Goal: Transaction & Acquisition: Purchase product/service

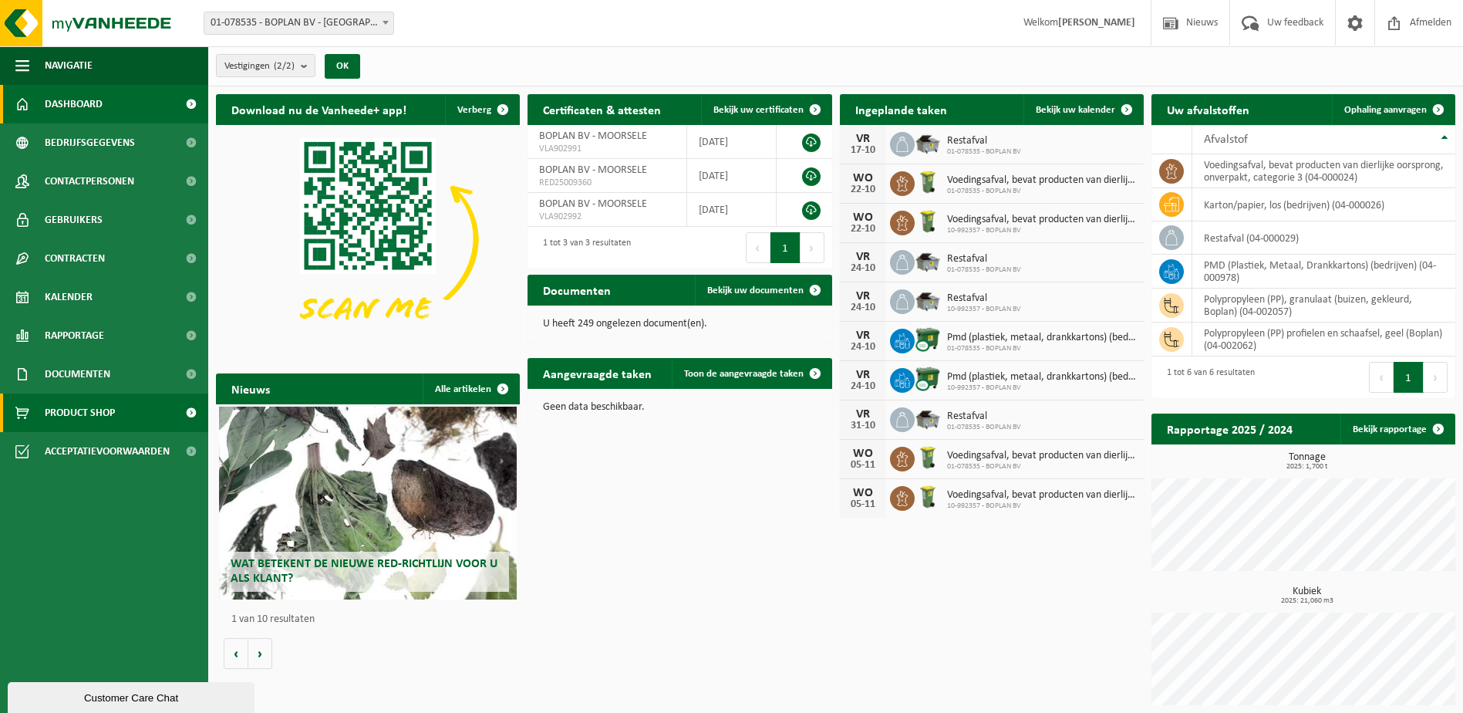
click at [71, 413] on span "Product Shop" at bounding box center [80, 412] width 70 height 39
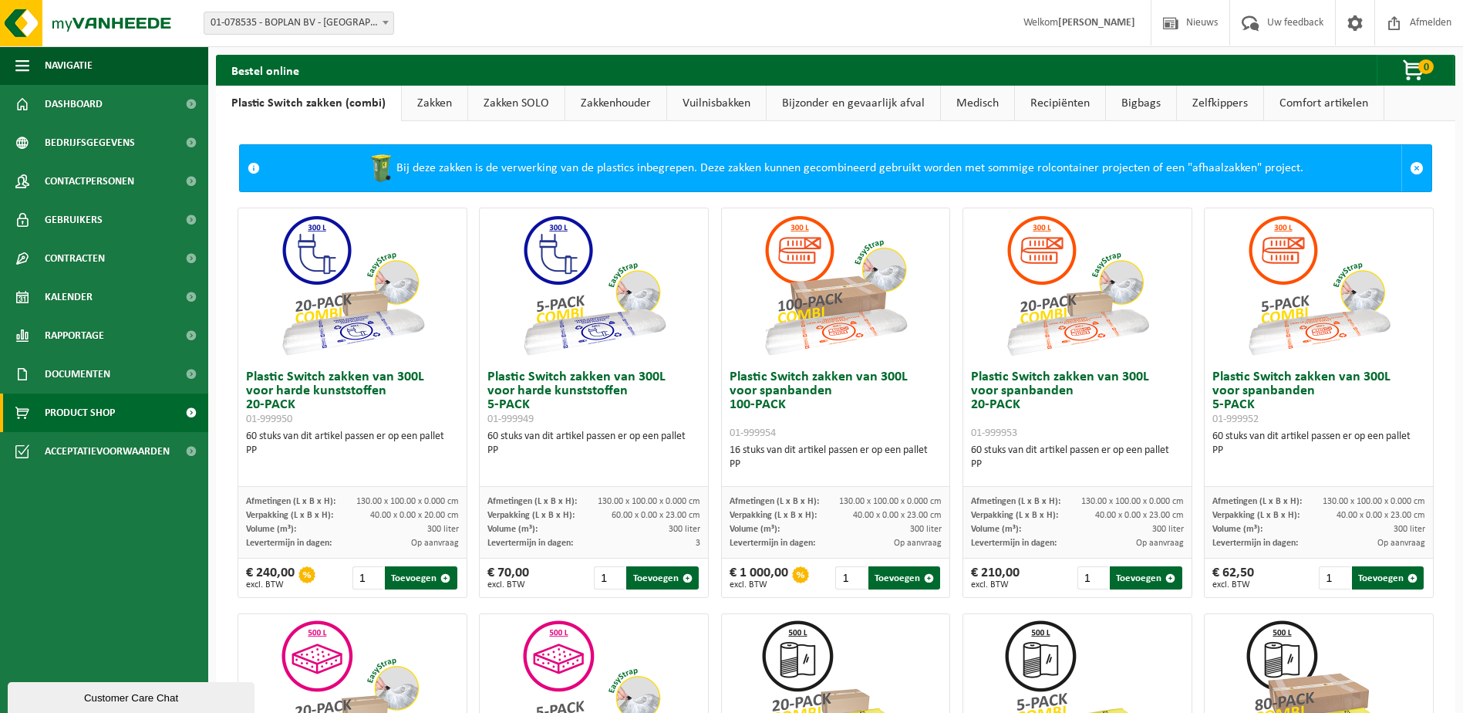
click at [69, 409] on span "Product Shop" at bounding box center [80, 412] width 70 height 39
click at [440, 97] on link "Zakken" at bounding box center [435, 103] width 66 height 35
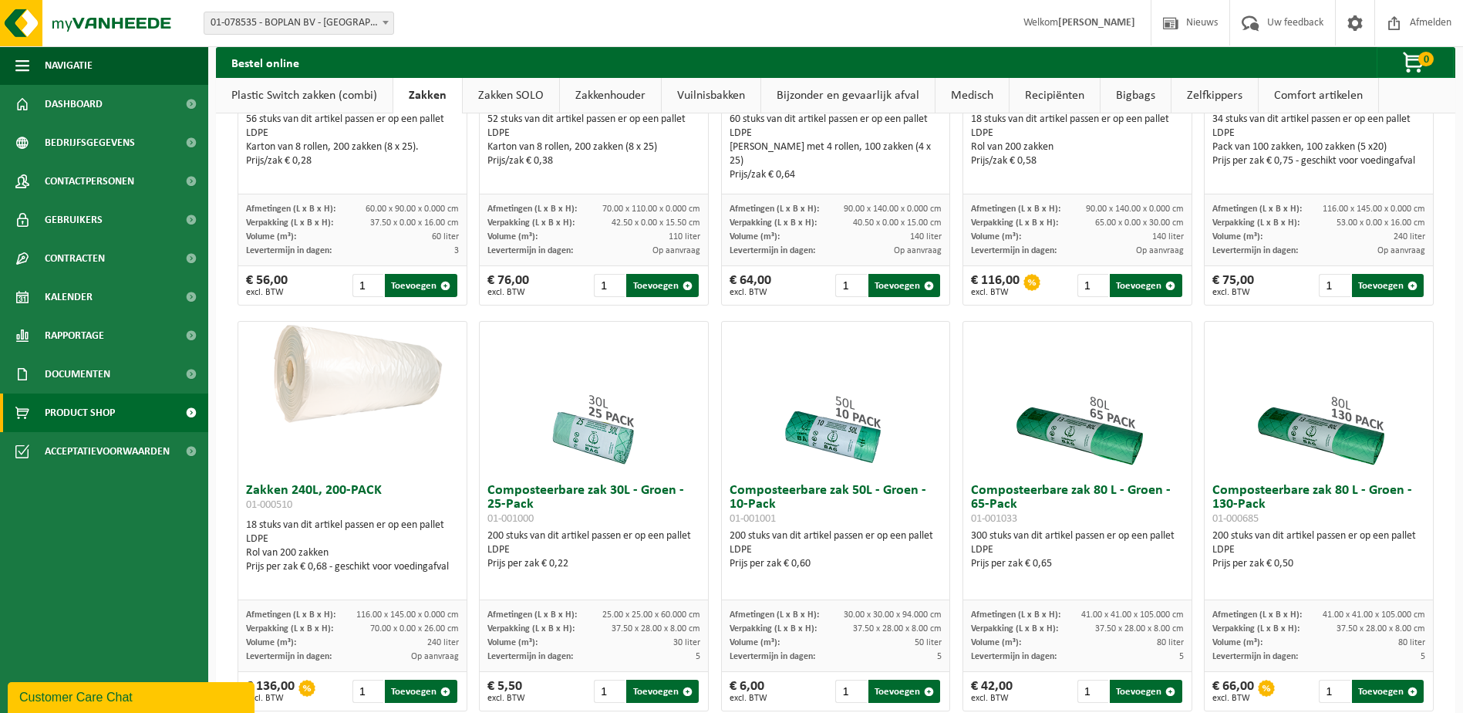
scroll to position [308, 0]
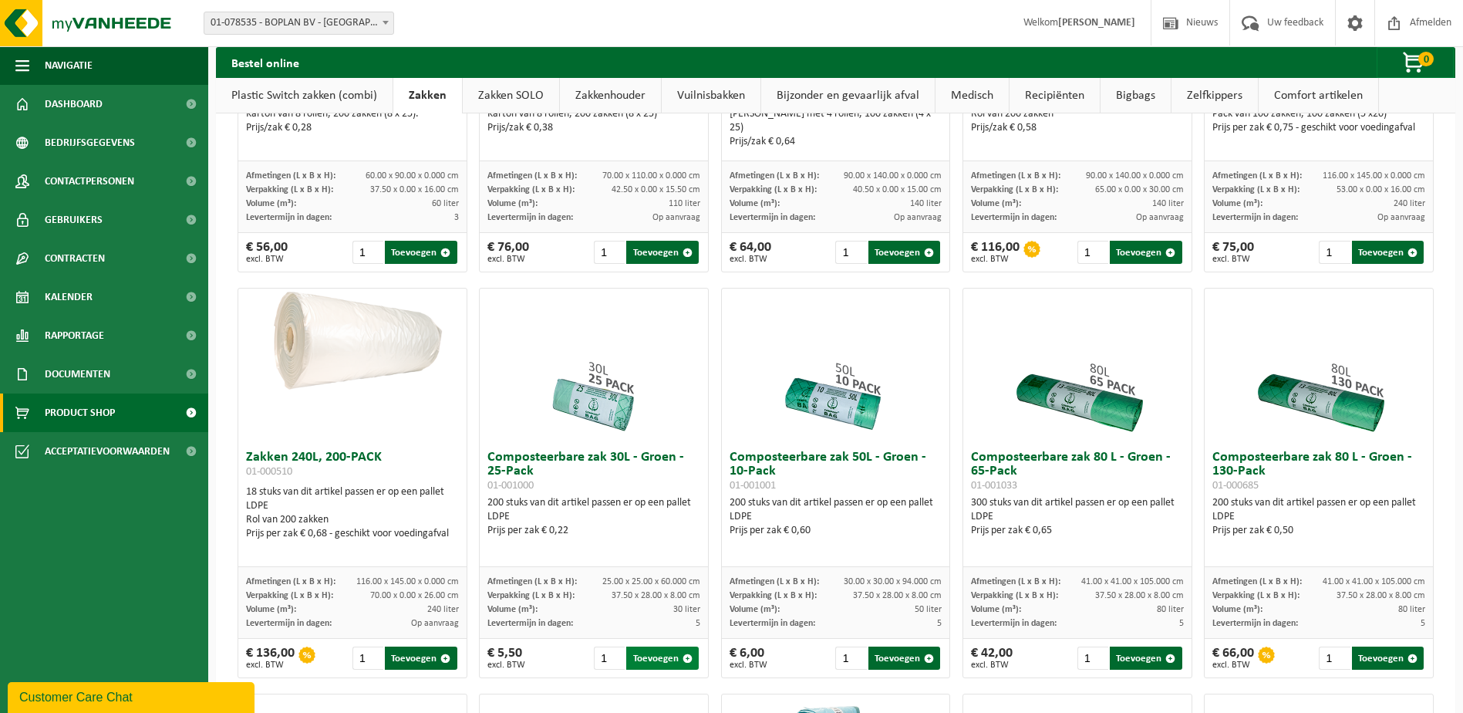
click at [659, 669] on button "Toevoegen" at bounding box center [662, 657] width 72 height 23
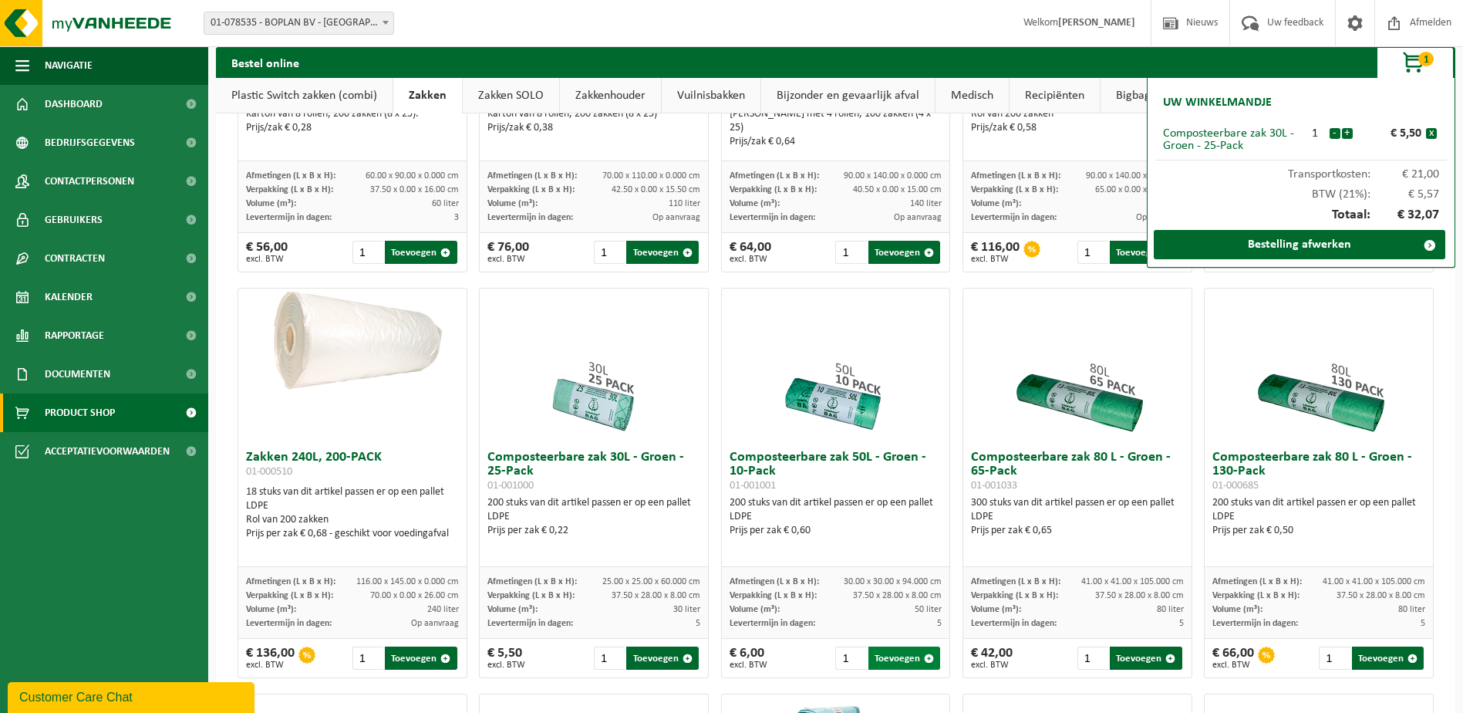
click at [900, 668] on button "Toevoegen" at bounding box center [904, 657] width 72 height 23
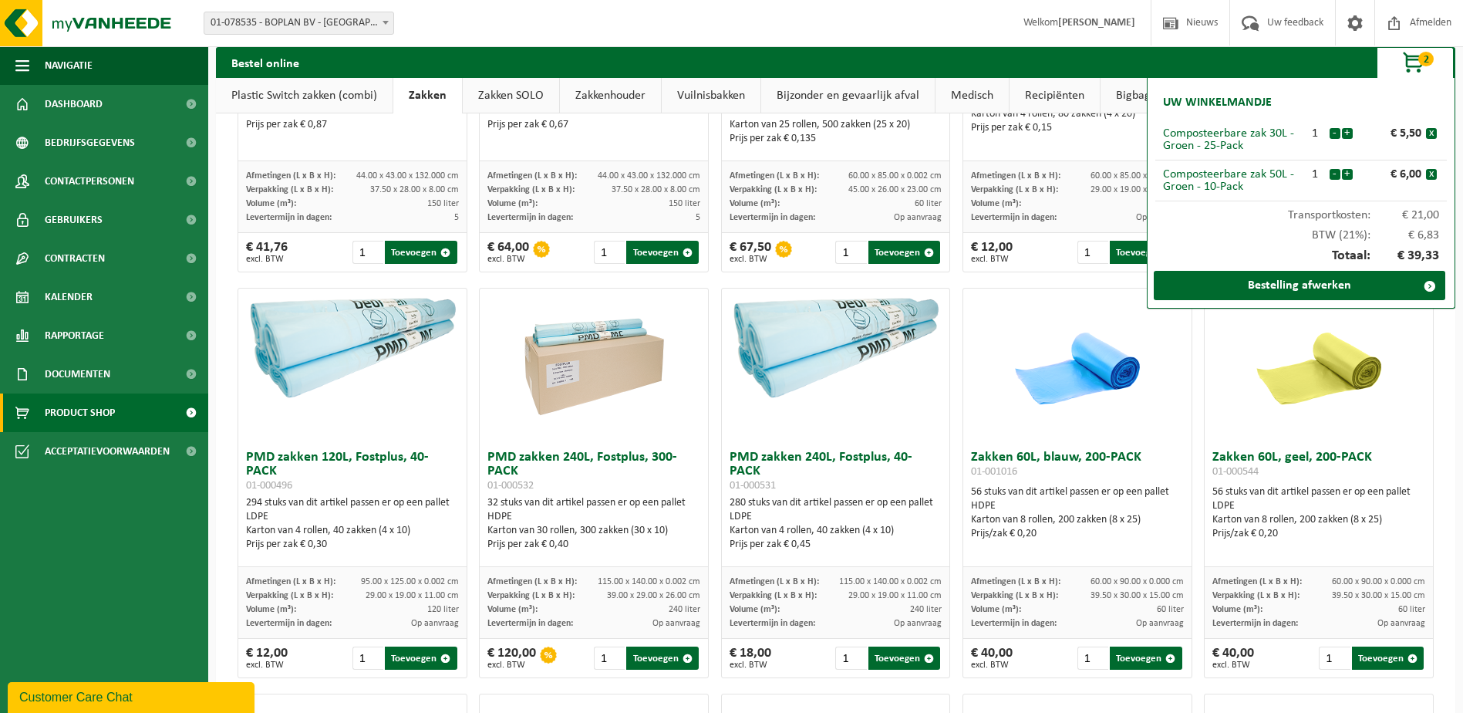
scroll to position [1157, 0]
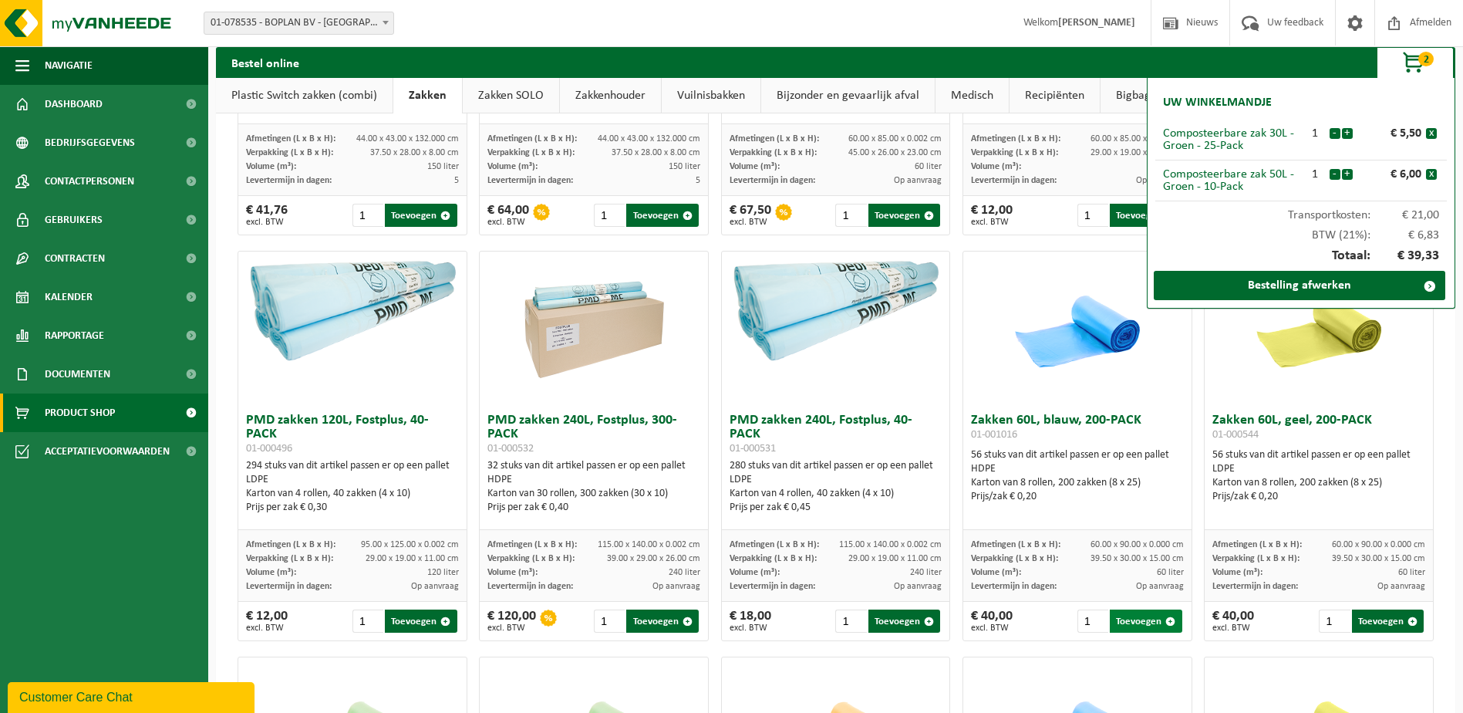
click at [1132, 630] on button "Toevoegen" at bounding box center [1146, 620] width 72 height 23
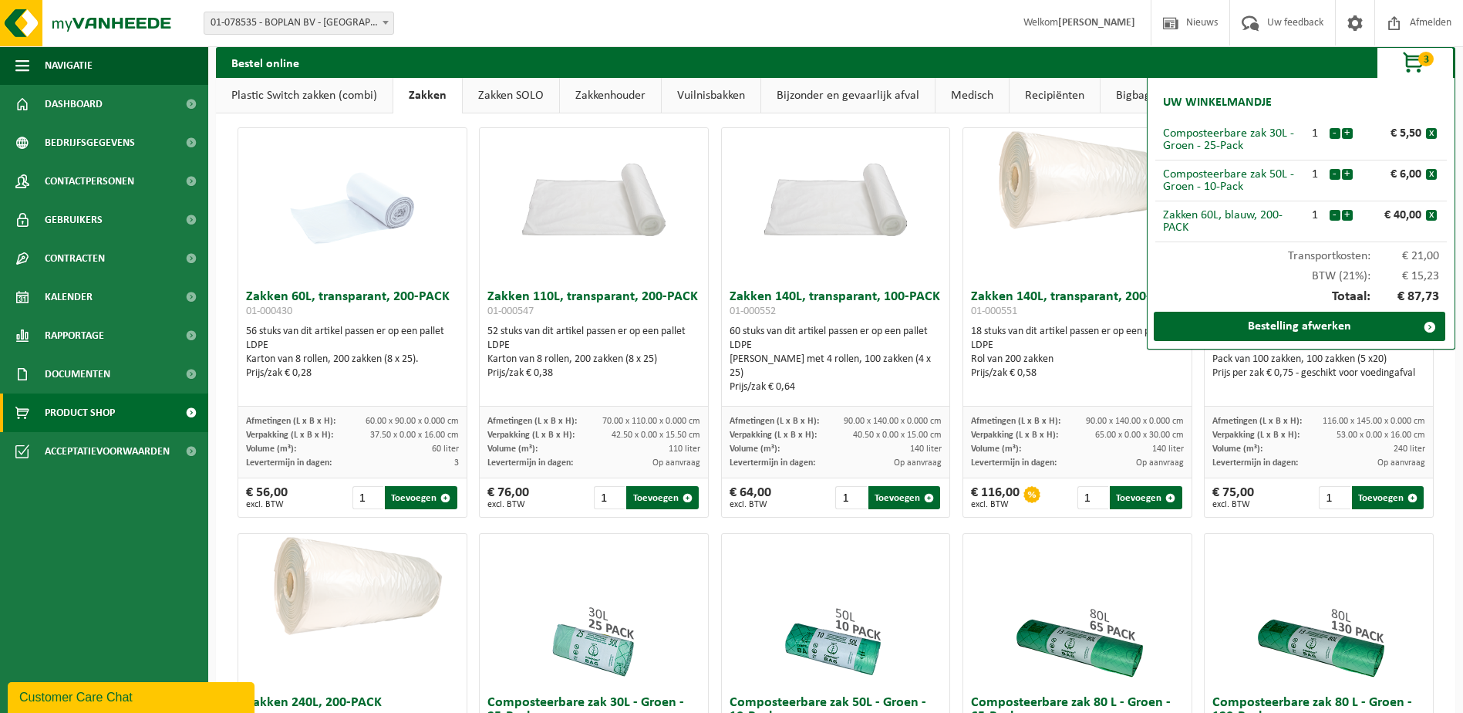
scroll to position [0, 0]
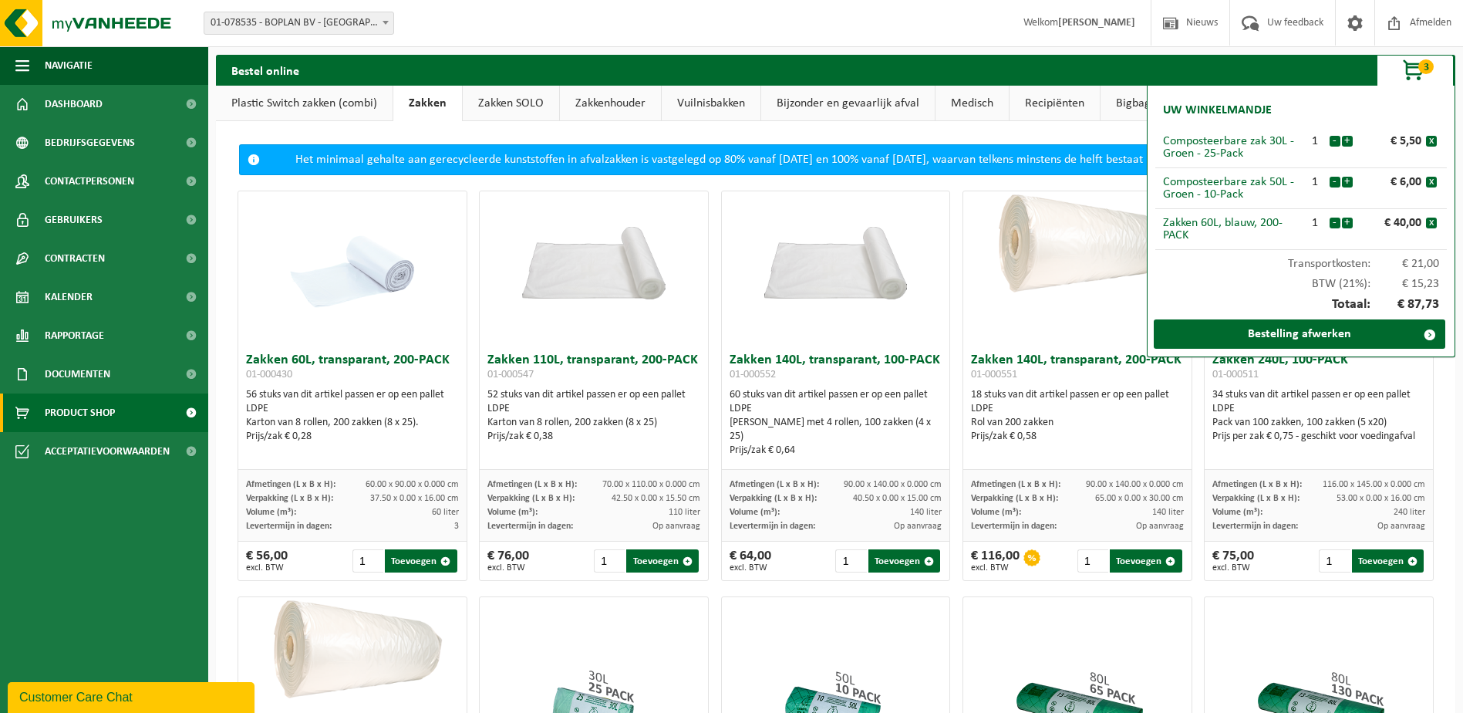
click at [1415, 64] on span "button" at bounding box center [1414, 71] width 77 height 31
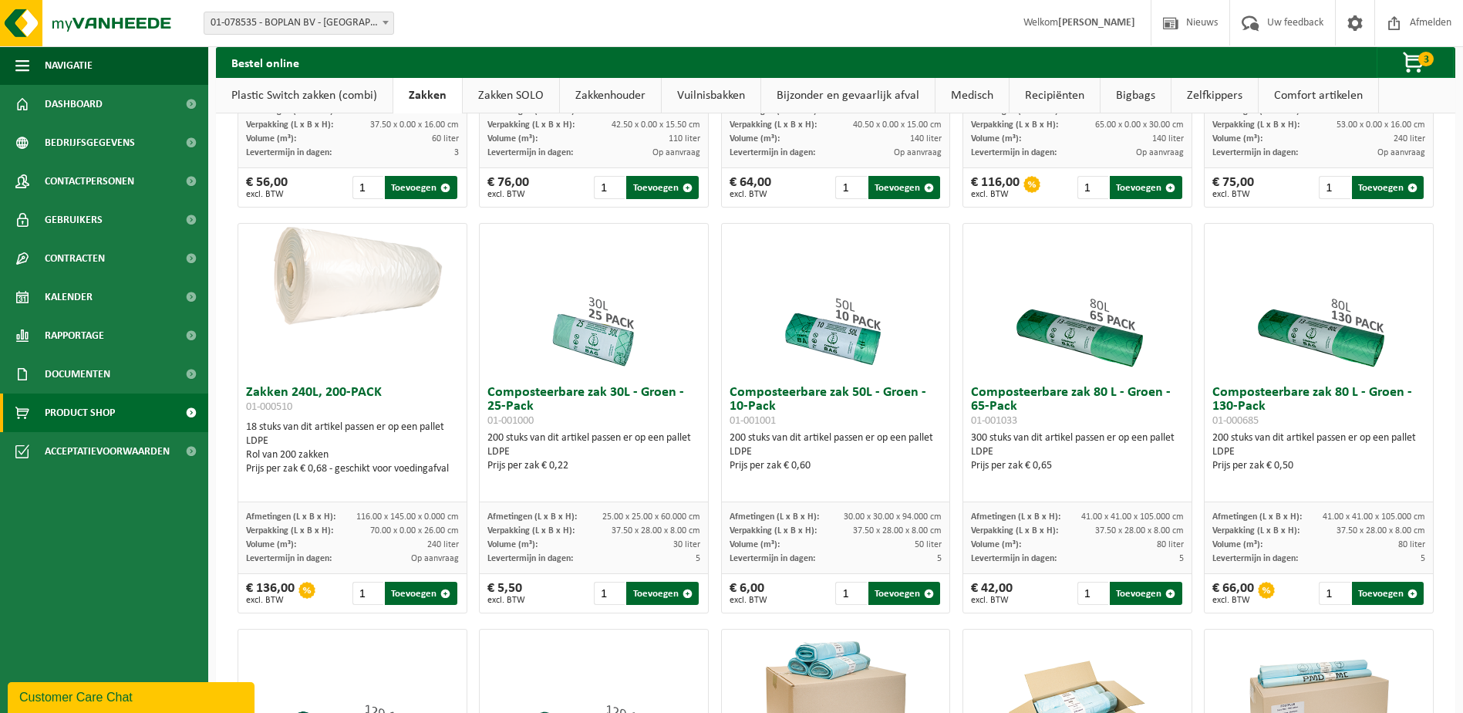
scroll to position [386, 0]
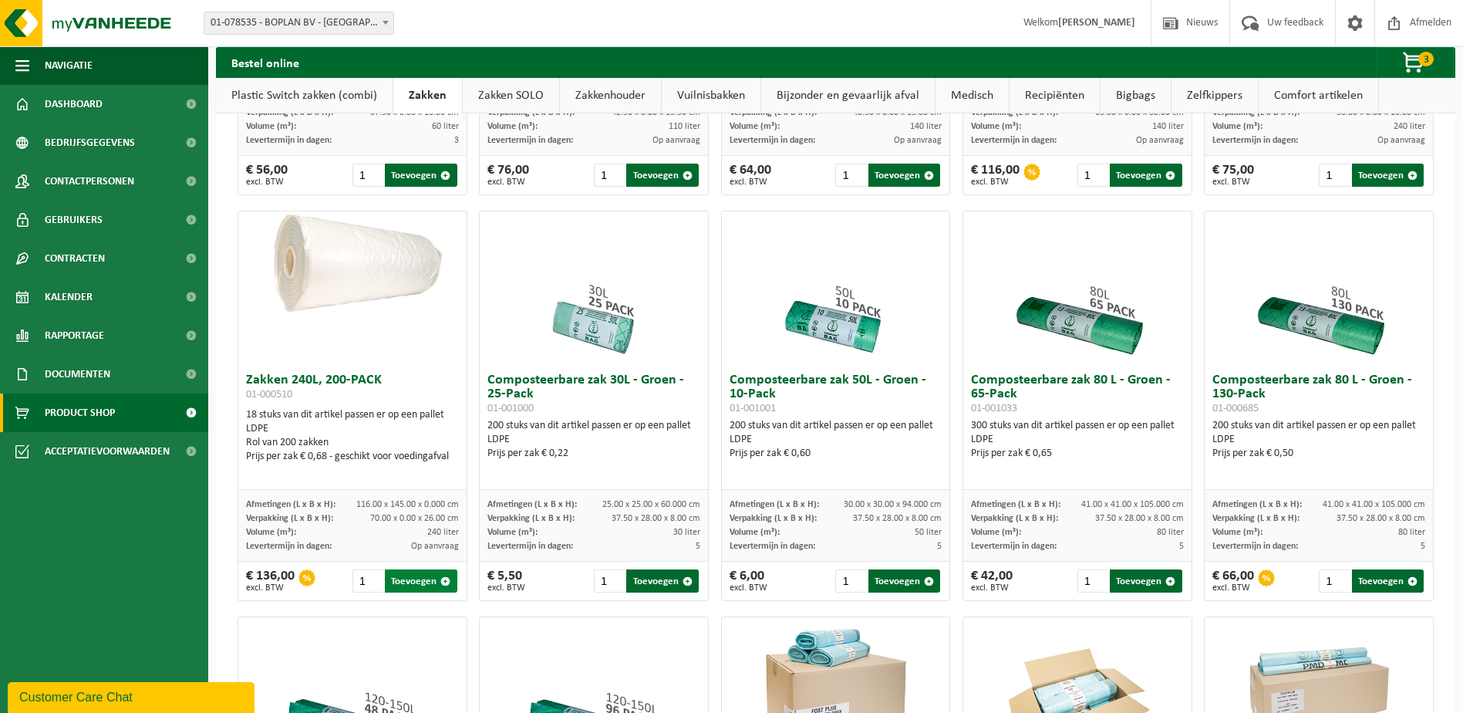
click at [416, 592] on button "Toevoegen" at bounding box center [421, 580] width 72 height 23
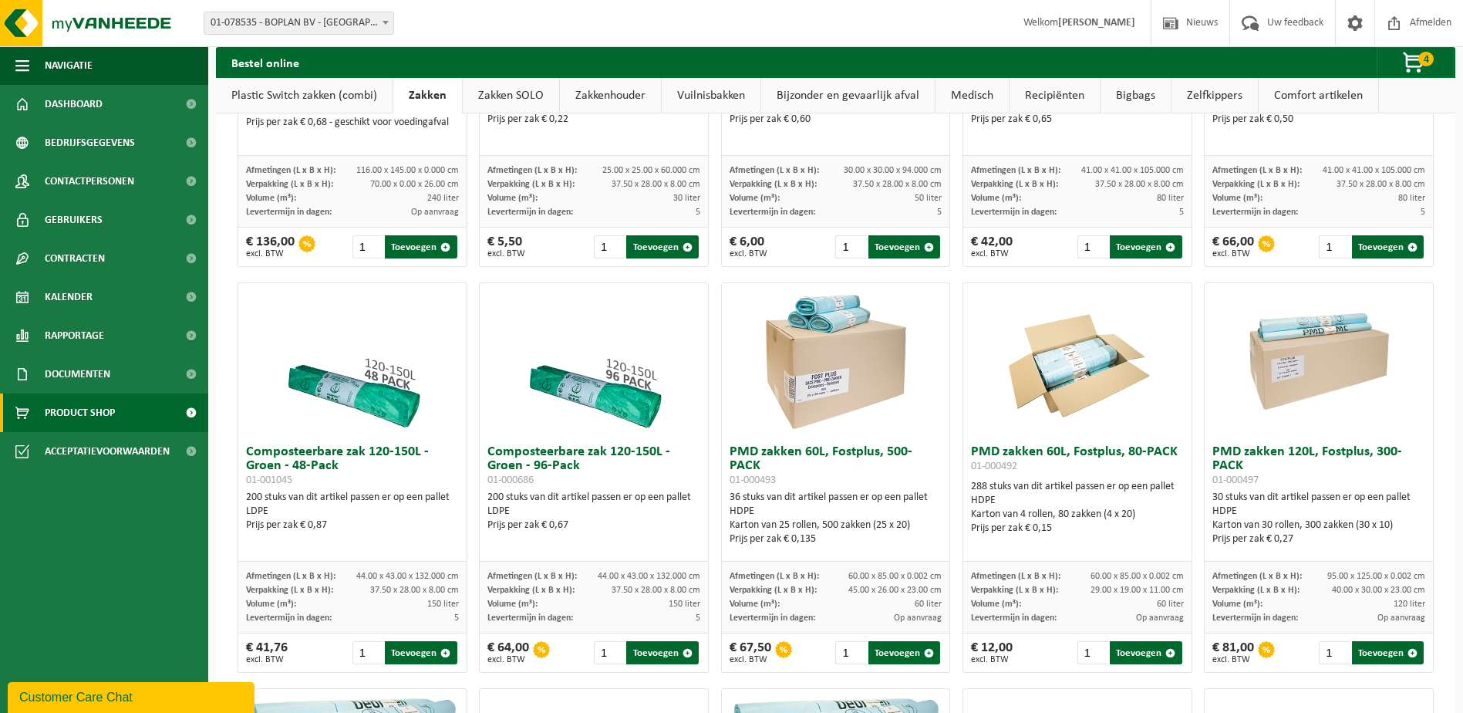
scroll to position [635, 0]
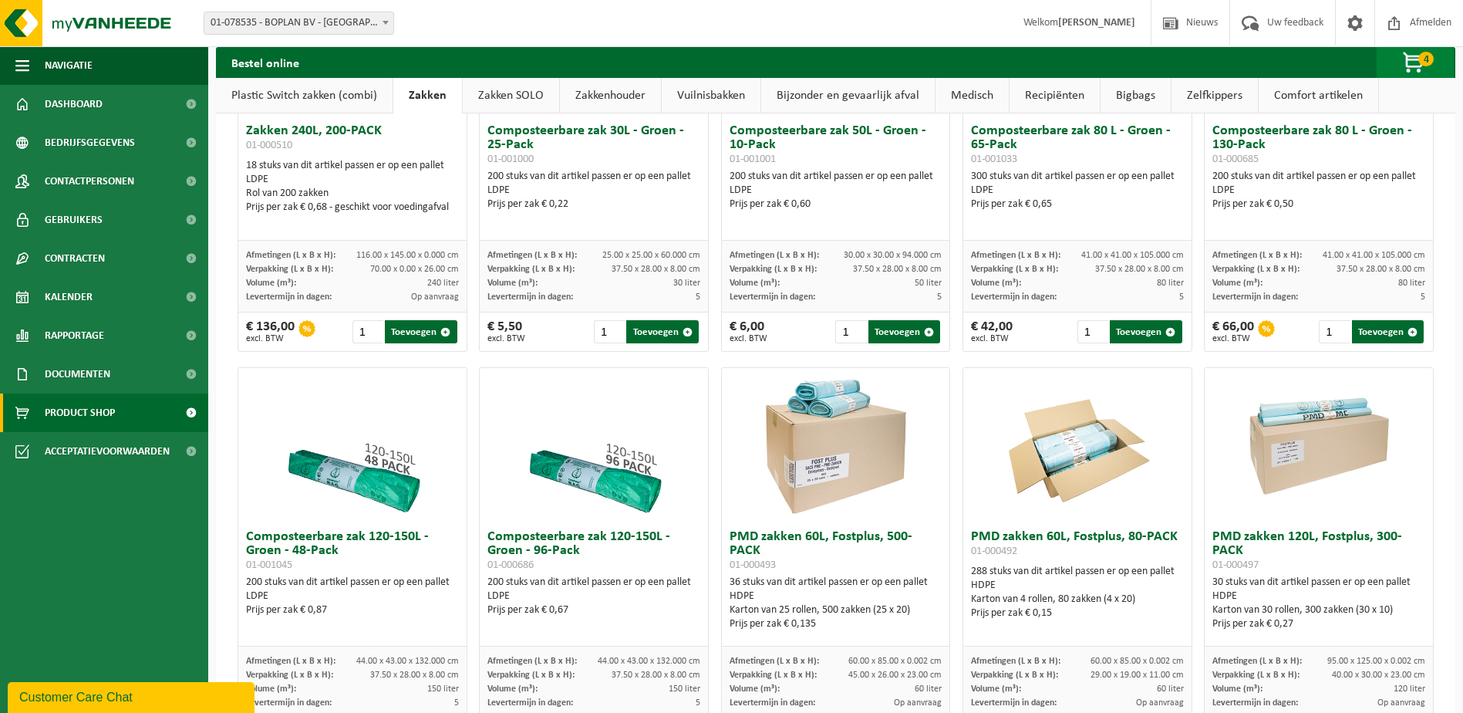
click at [1413, 63] on span "button" at bounding box center [1414, 63] width 77 height 31
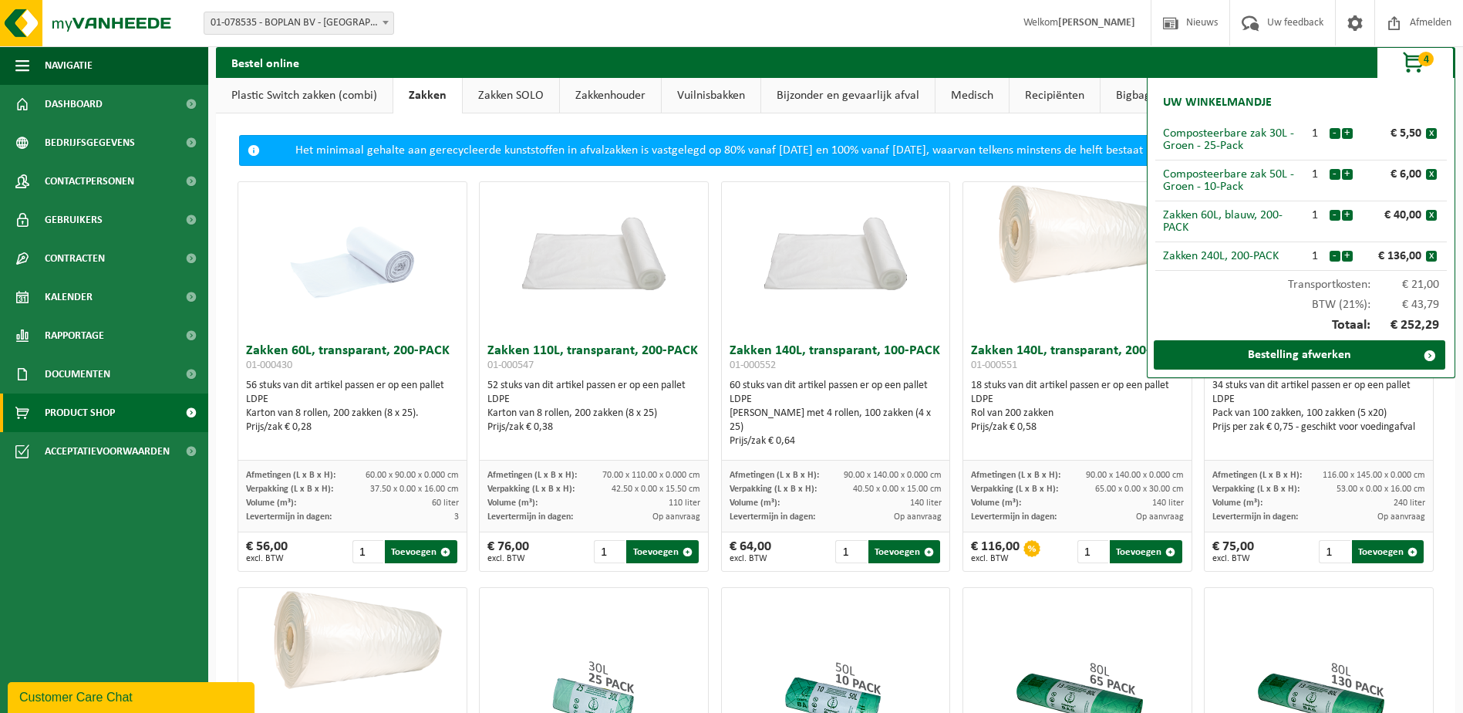
scroll to position [0, 0]
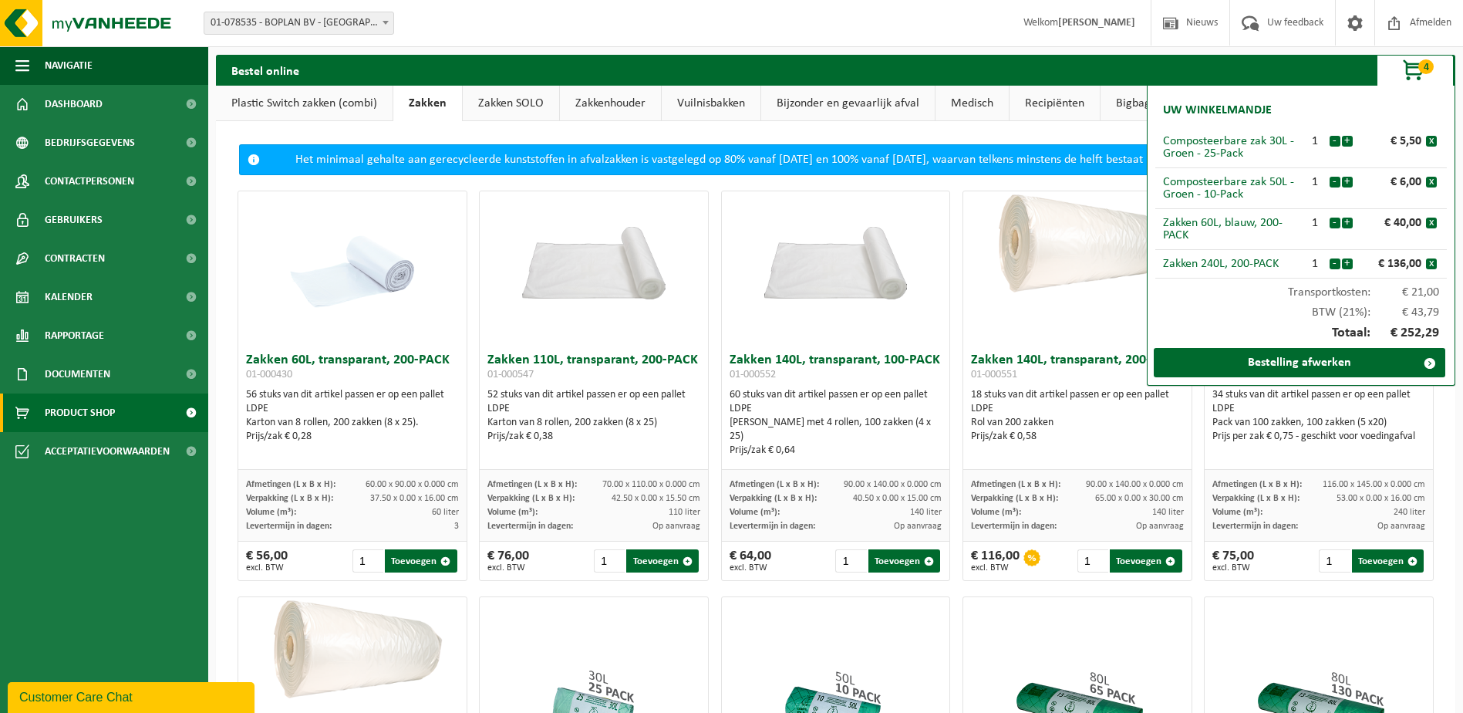
click at [1406, 72] on span "button" at bounding box center [1414, 71] width 77 height 31
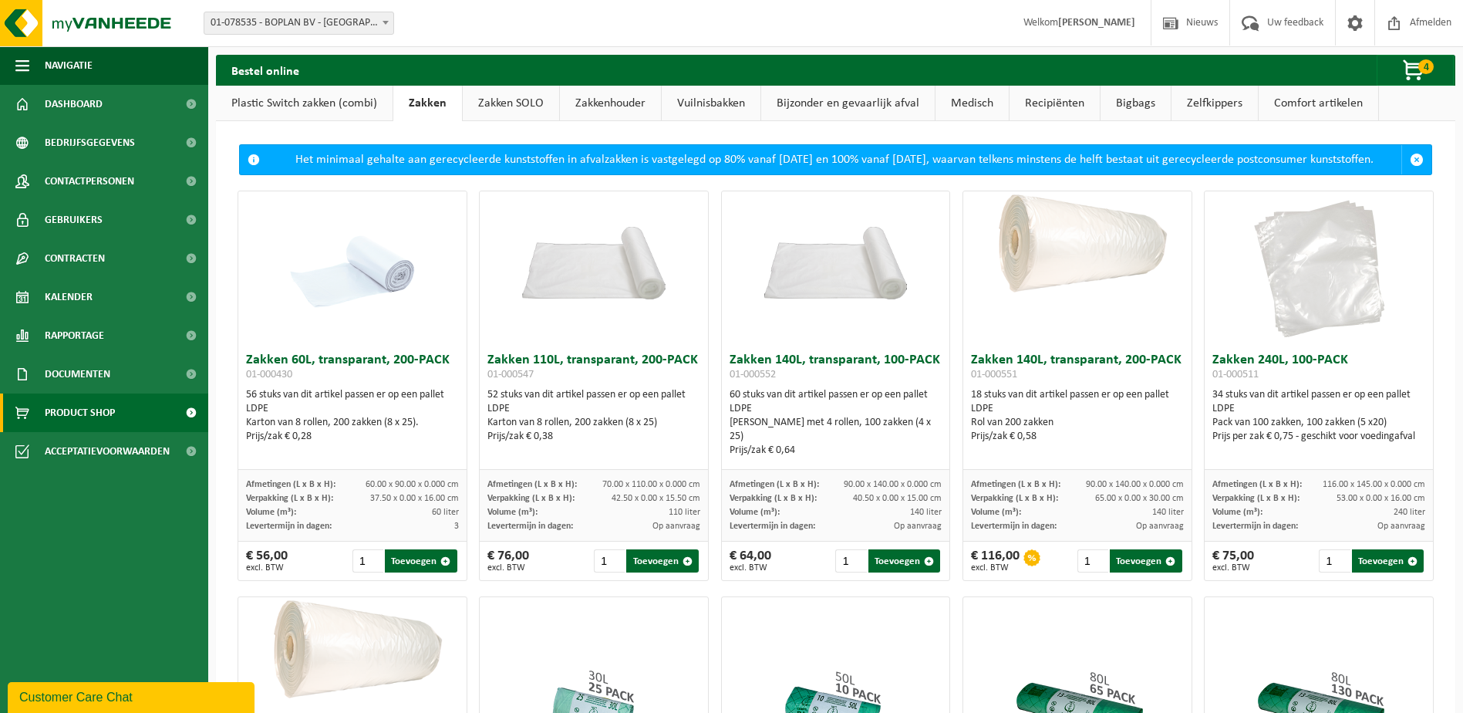
click at [487, 105] on link "Zakken SOLO" at bounding box center [511, 103] width 96 height 35
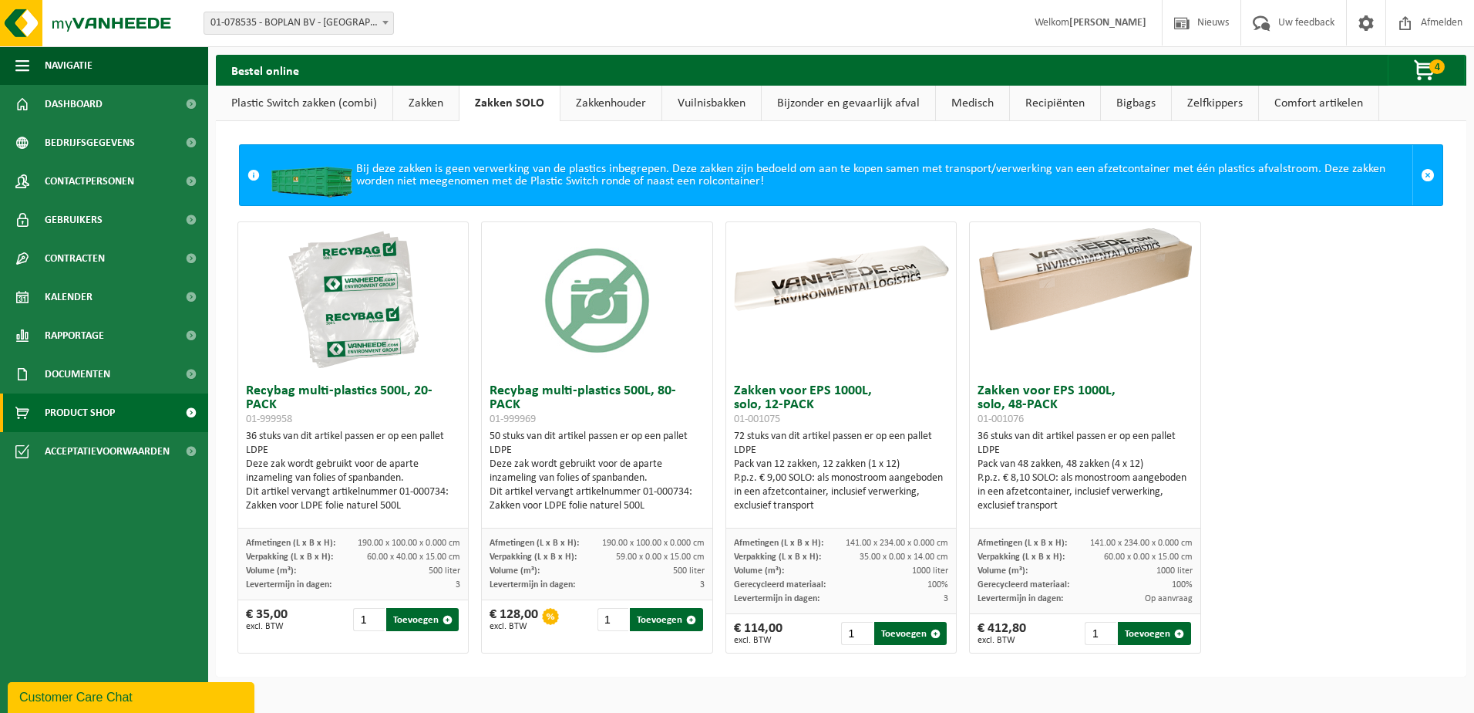
click at [423, 99] on link "Zakken" at bounding box center [426, 103] width 66 height 35
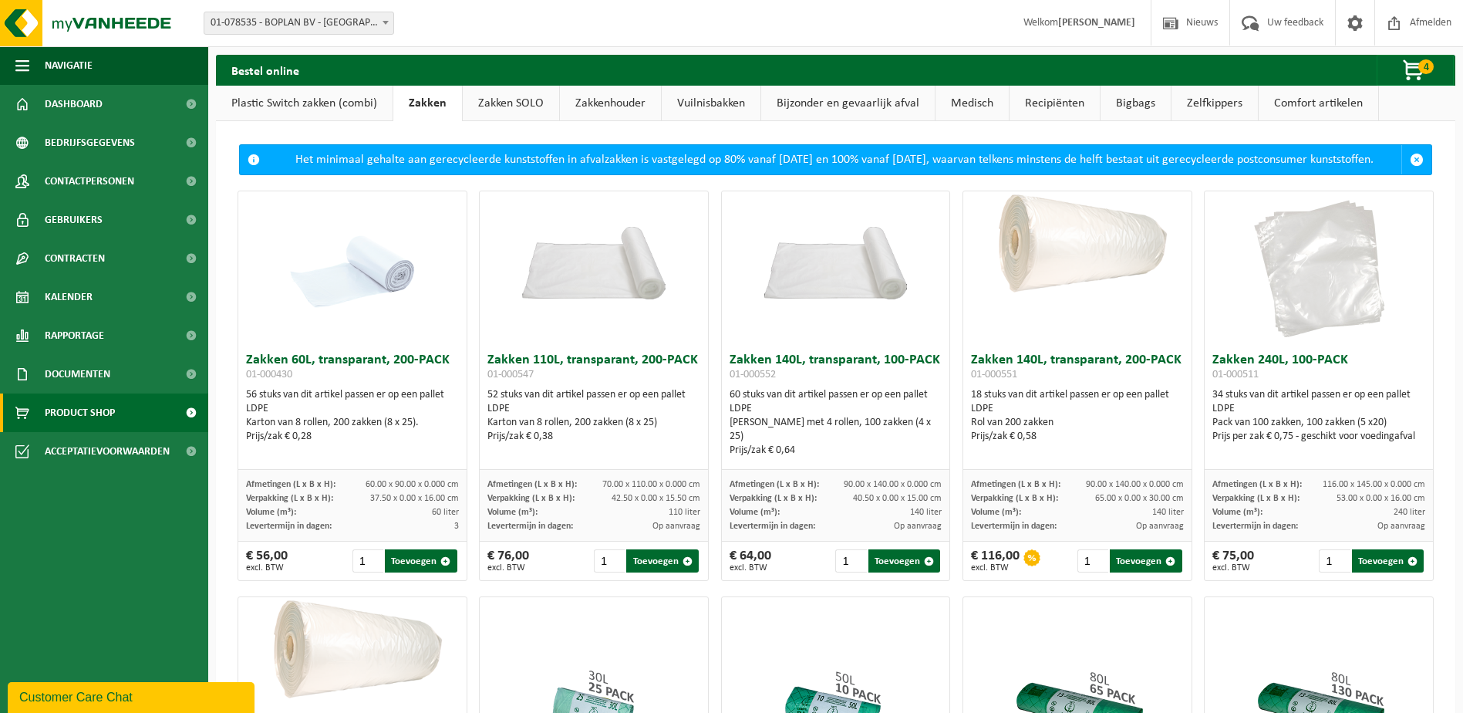
click at [320, 104] on link "Plastic Switch zakken (combi)" at bounding box center [304, 103] width 177 height 35
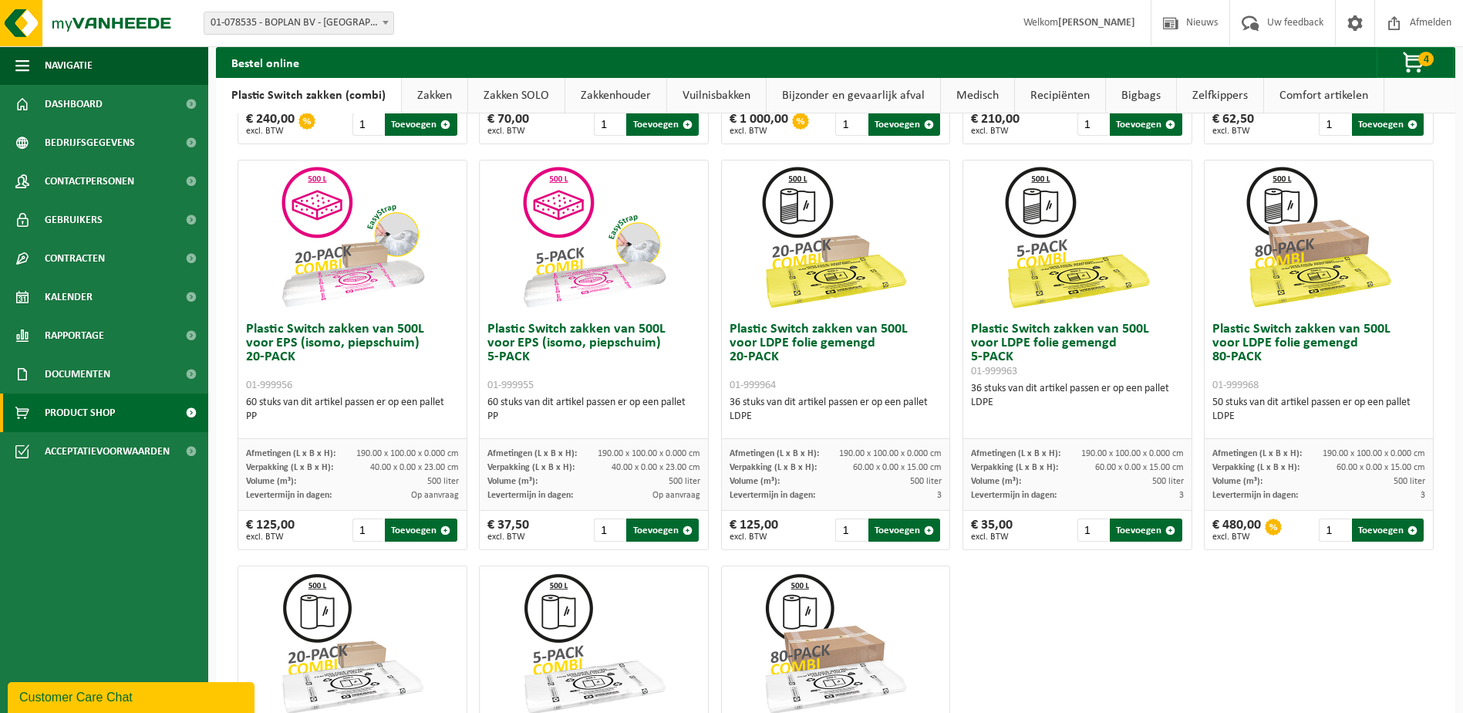
scroll to position [426, 0]
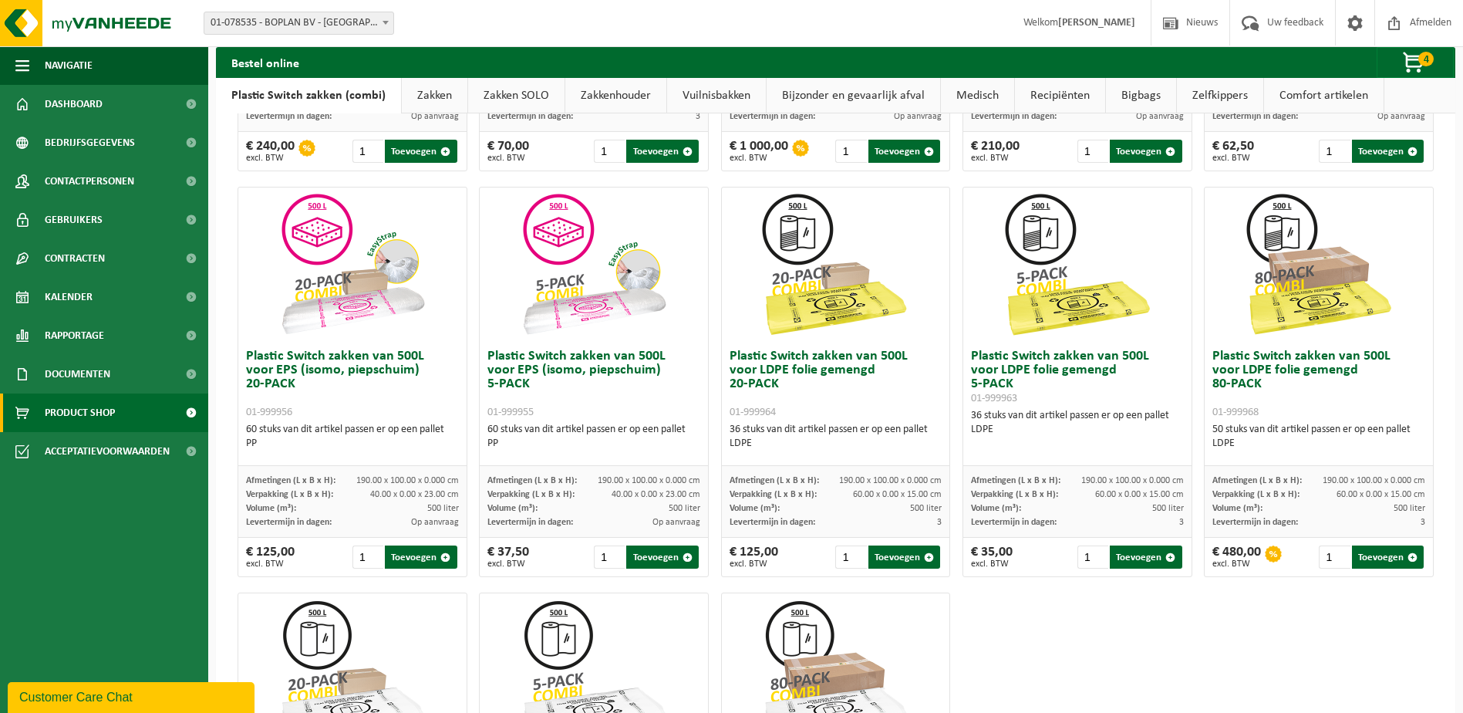
click at [688, 411] on h3 "Plastic Switch zakken van 500L voor EPS (isomo, piepschuim) 5-PACK 01-999955" at bounding box center [593, 383] width 213 height 69
